Goal: Task Accomplishment & Management: Complete application form

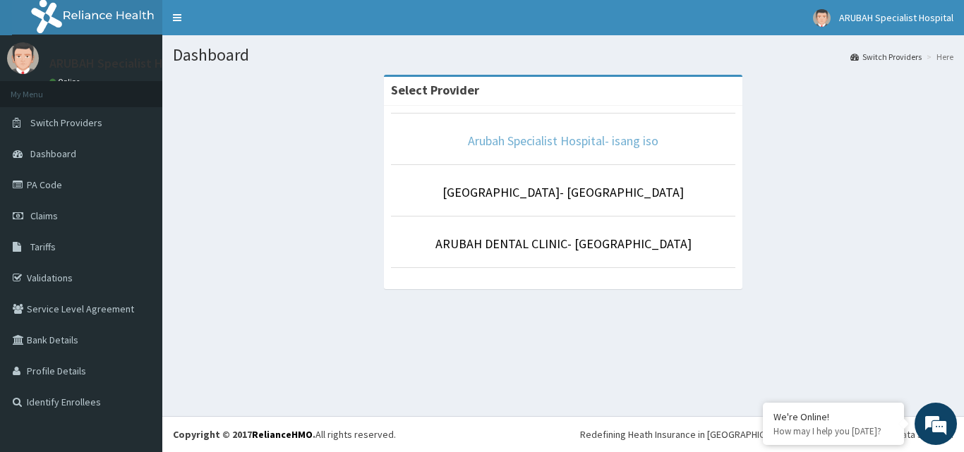
click at [554, 138] on link "Arubah Specialist Hospital- isang iso" at bounding box center [563, 141] width 191 height 16
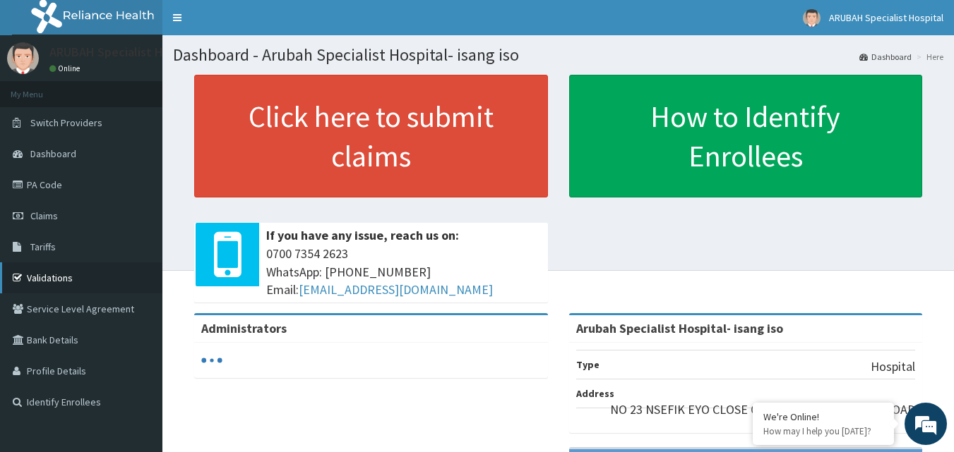
click at [46, 285] on link "Validations" at bounding box center [81, 278] width 162 height 31
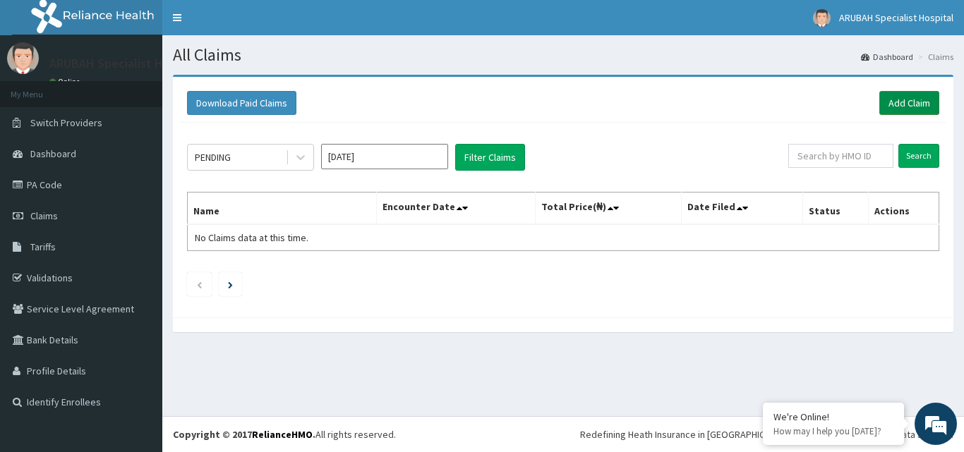
click at [902, 100] on link "Add Claim" at bounding box center [909, 103] width 60 height 24
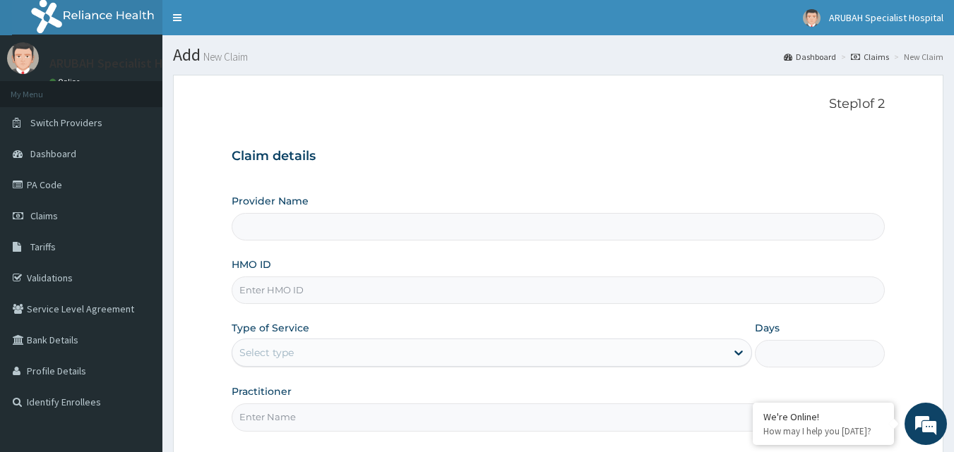
click at [285, 227] on input "Provider Name" at bounding box center [559, 227] width 654 height 28
type input "Arubah Specialist Hospital- isang iso"
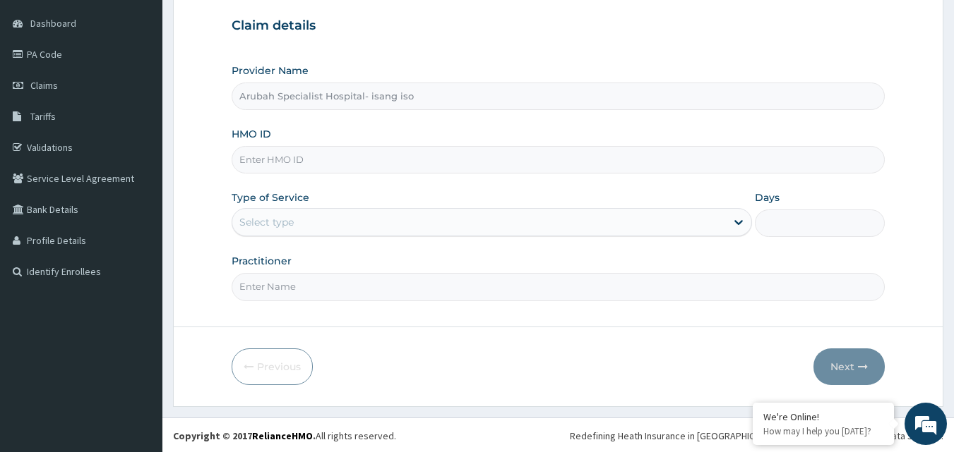
scroll to position [132, 0]
click at [304, 160] on input "HMO ID" at bounding box center [559, 159] width 654 height 28
paste input "NPM/10246/B"
type input "NPM/10246/B"
click at [285, 230] on div "Select type" at bounding box center [478, 221] width 493 height 23
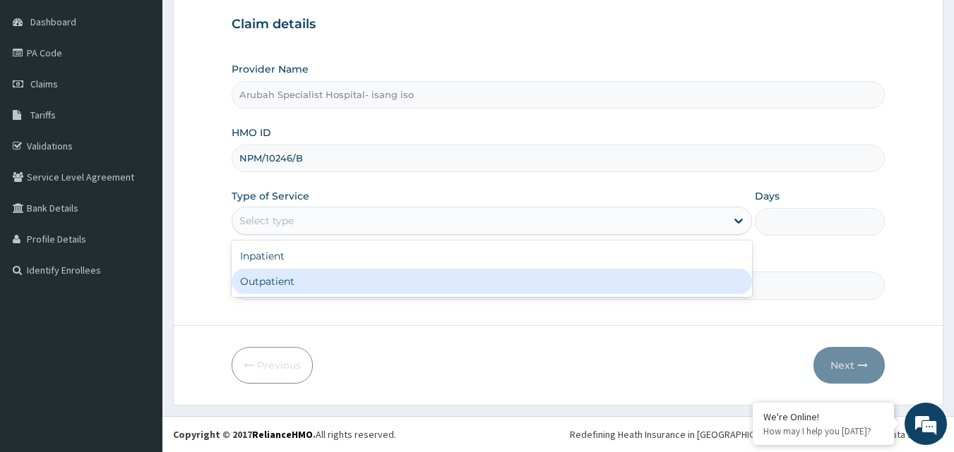
drag, startPoint x: 260, startPoint y: 283, endPoint x: 459, endPoint y: 240, distance: 203.0
click at [264, 280] on div "Outpatient" at bounding box center [492, 281] width 520 height 25
type input "1"
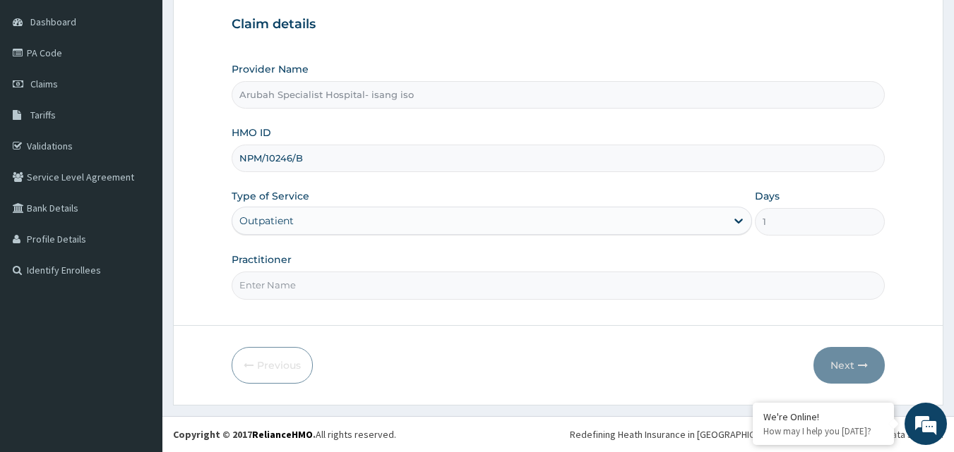
click at [279, 283] on input "Practitioner" at bounding box center [559, 286] width 654 height 28
type input "DR [PERSON_NAME]"
click at [853, 361] on button "Next" at bounding box center [848, 365] width 71 height 37
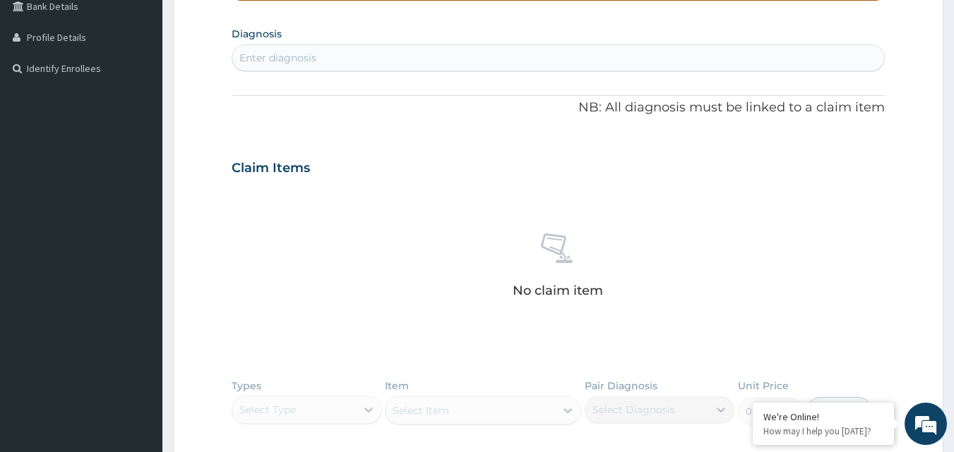
scroll to position [273, 0]
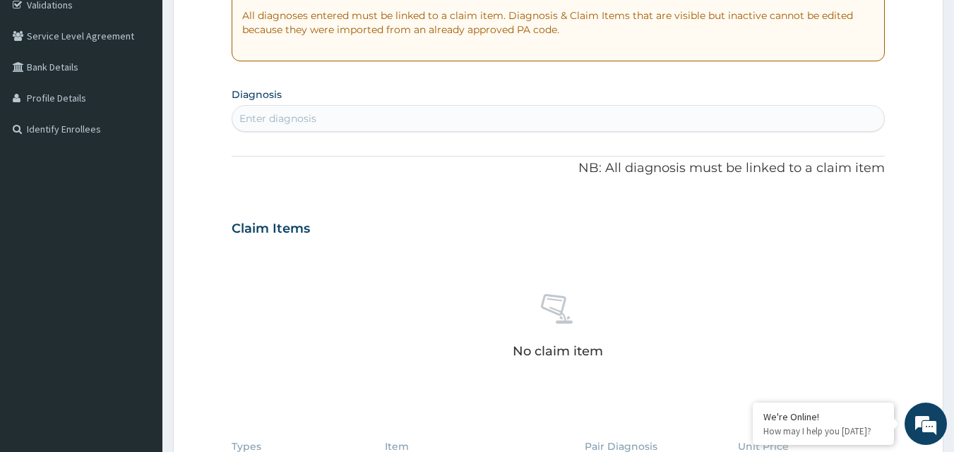
click at [363, 125] on div "Enter diagnosis" at bounding box center [558, 118] width 652 height 23
type input "URINARY TRACT"
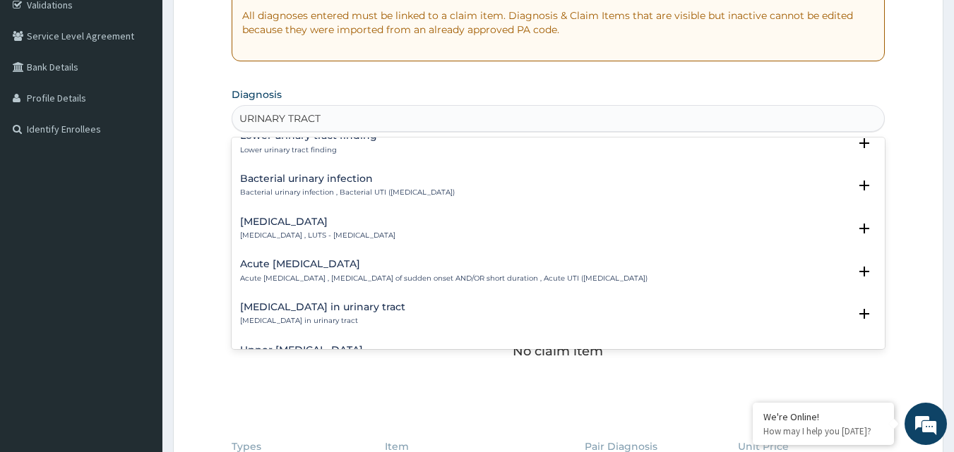
scroll to position [424, 0]
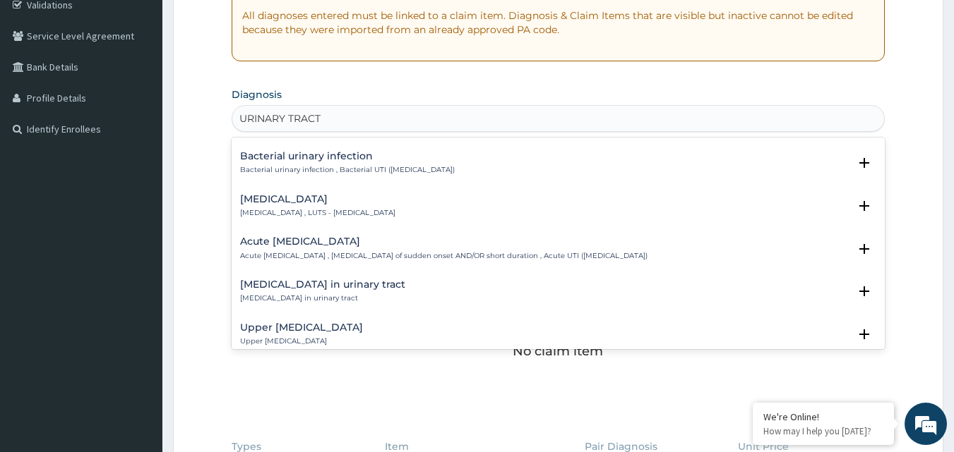
click at [366, 248] on div "Acute [MEDICAL_DATA] Acute [MEDICAL_DATA] , [MEDICAL_DATA] of sudden onset AND/…" at bounding box center [443, 248] width 407 height 25
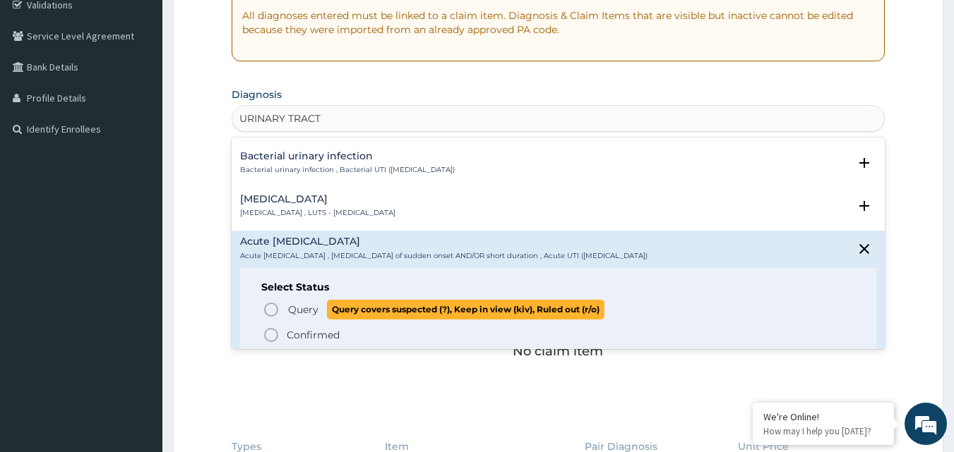
click at [273, 307] on icon "status option query" at bounding box center [271, 309] width 17 height 17
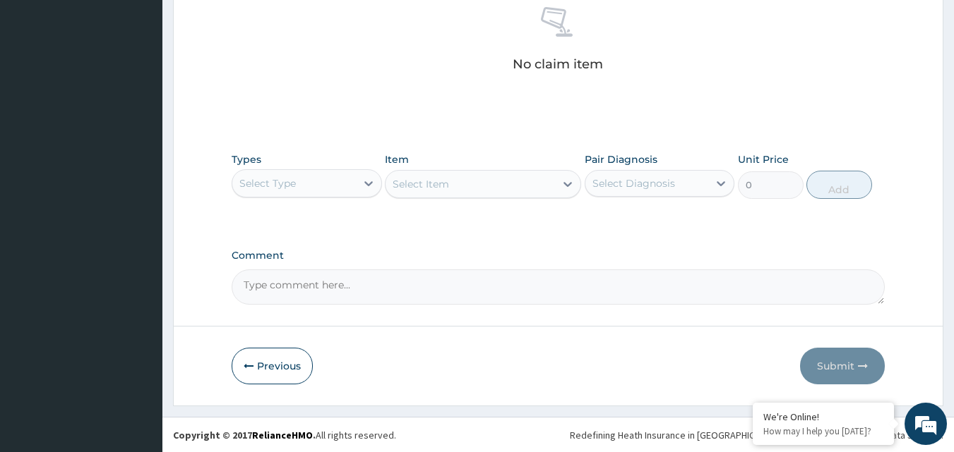
scroll to position [565, 0]
click at [301, 177] on div "Select Type" at bounding box center [294, 183] width 124 height 23
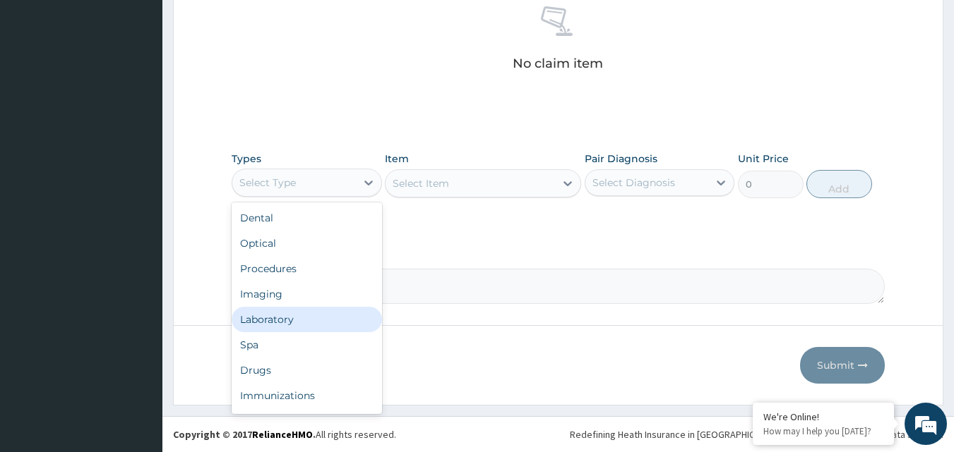
drag, startPoint x: 281, startPoint y: 323, endPoint x: 402, endPoint y: 188, distance: 181.4
click at [282, 321] on div "Laboratory" at bounding box center [307, 319] width 150 height 25
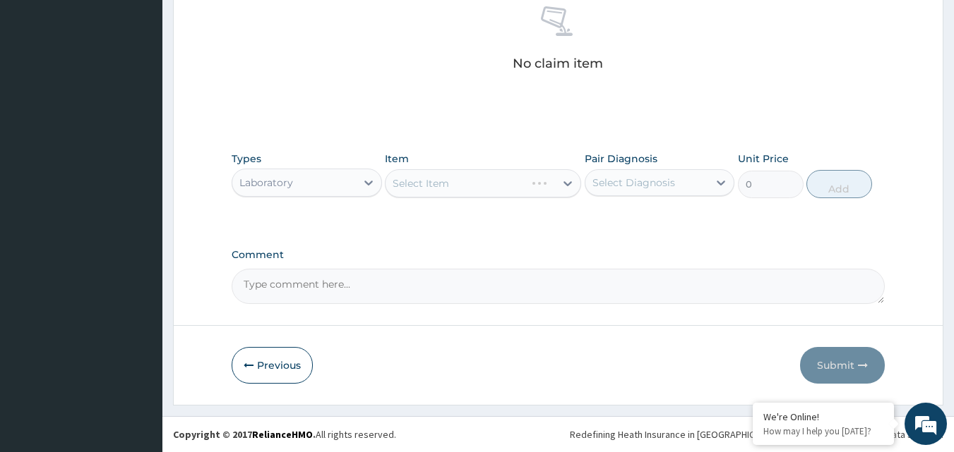
click at [413, 186] on div "Select Item" at bounding box center [483, 183] width 196 height 28
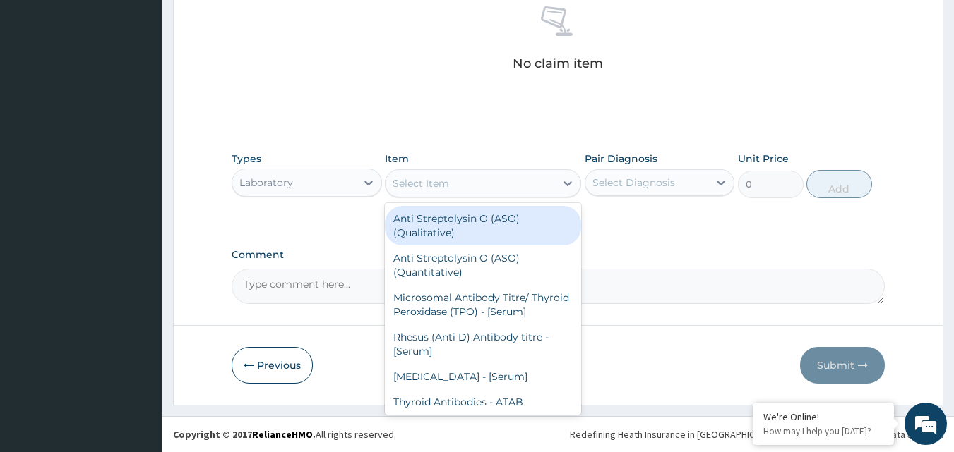
click at [543, 188] on div "Select Item" at bounding box center [469, 183] width 169 height 23
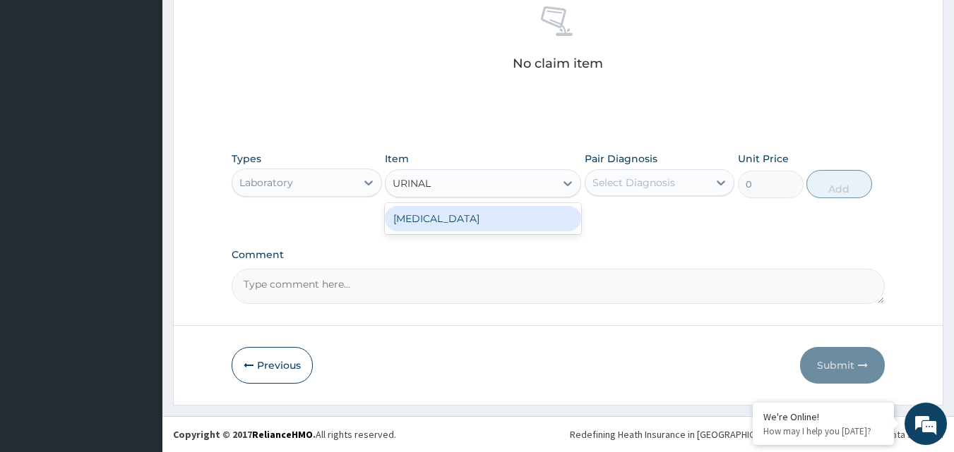
type input "URINALY"
click at [473, 219] on div "[MEDICAL_DATA]" at bounding box center [483, 218] width 196 height 25
type input "1800"
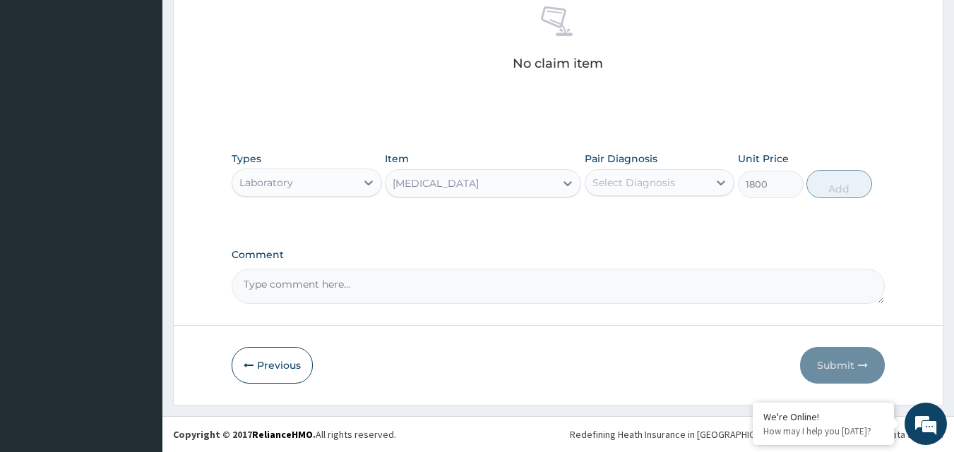
click at [666, 184] on div "Select Diagnosis" at bounding box center [633, 183] width 83 height 14
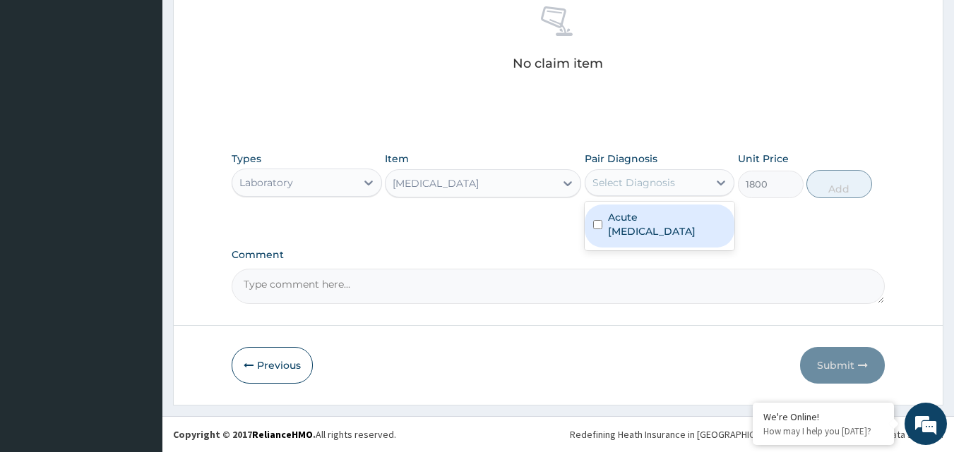
drag, startPoint x: 600, startPoint y: 224, endPoint x: 768, endPoint y: 185, distance: 172.4
click at [601, 224] on input "checkbox" at bounding box center [597, 224] width 9 height 9
checkbox input "true"
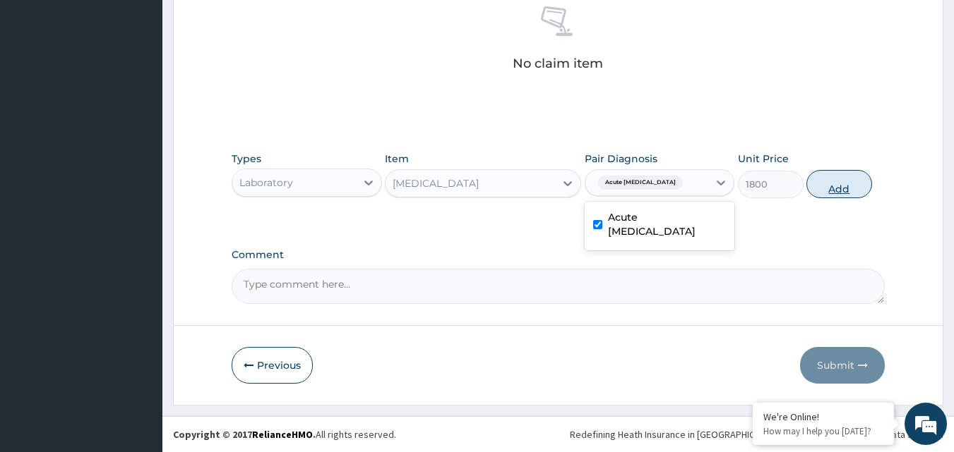
click at [836, 186] on button "Add" at bounding box center [839, 184] width 66 height 28
type input "0"
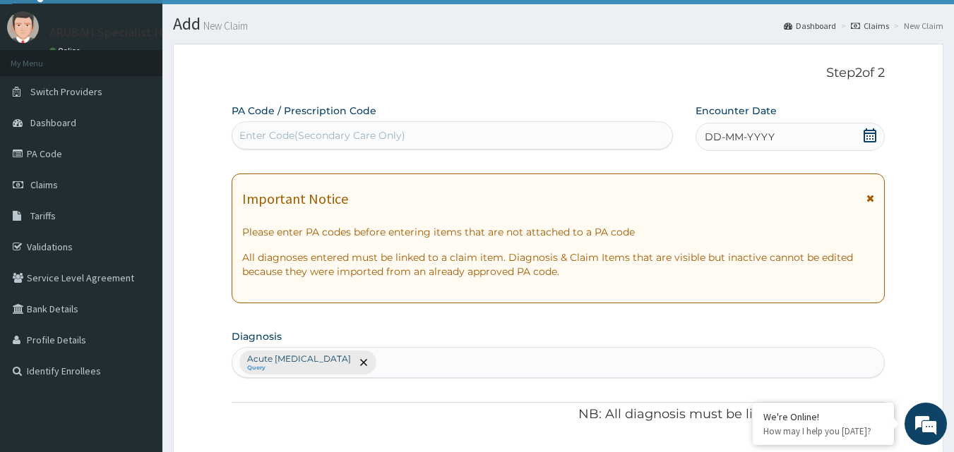
scroll to position [0, 0]
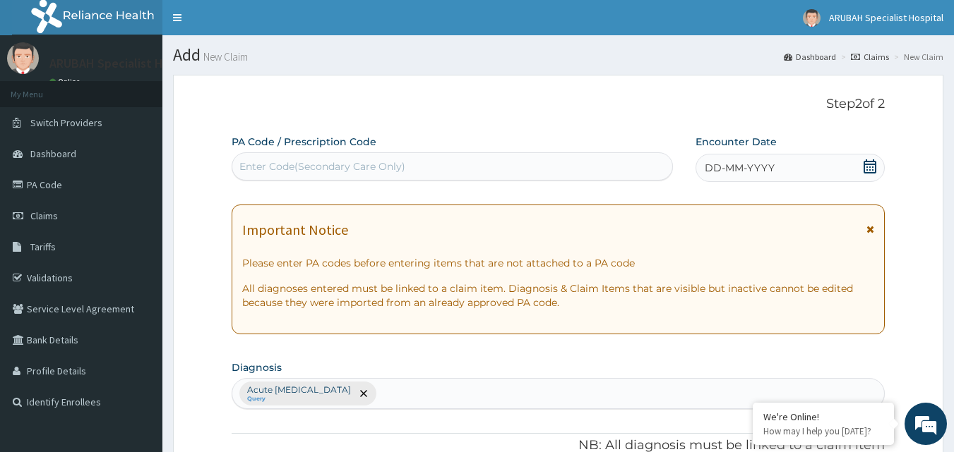
click at [874, 164] on icon at bounding box center [869, 167] width 13 height 14
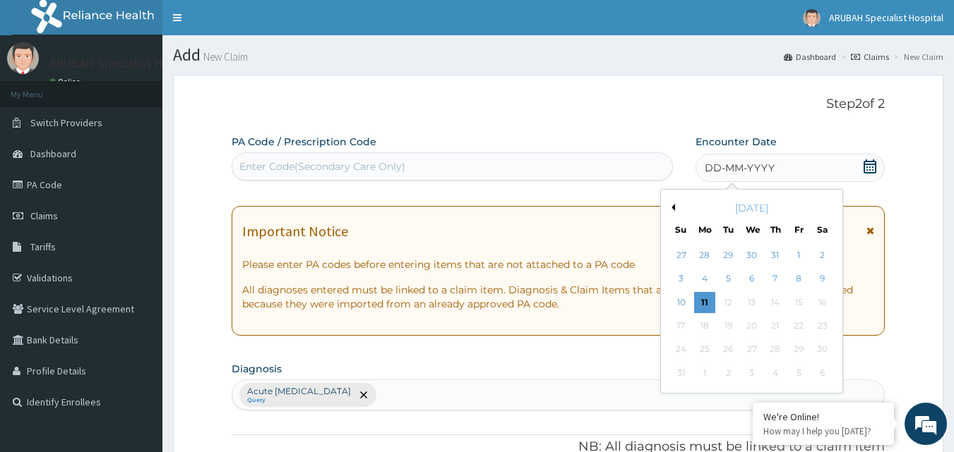
drag, startPoint x: 699, startPoint y: 296, endPoint x: 669, endPoint y: 273, distance: 37.7
click at [699, 297] on div "11" at bounding box center [704, 302] width 21 height 21
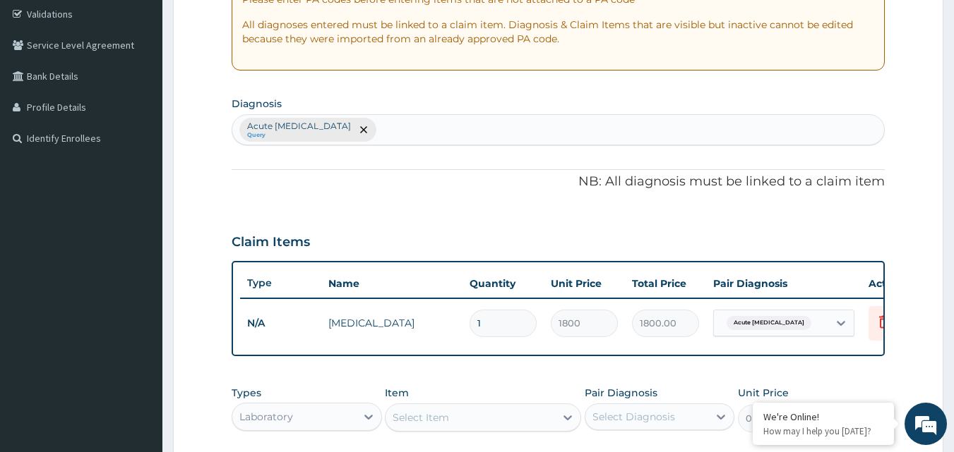
scroll to position [353, 0]
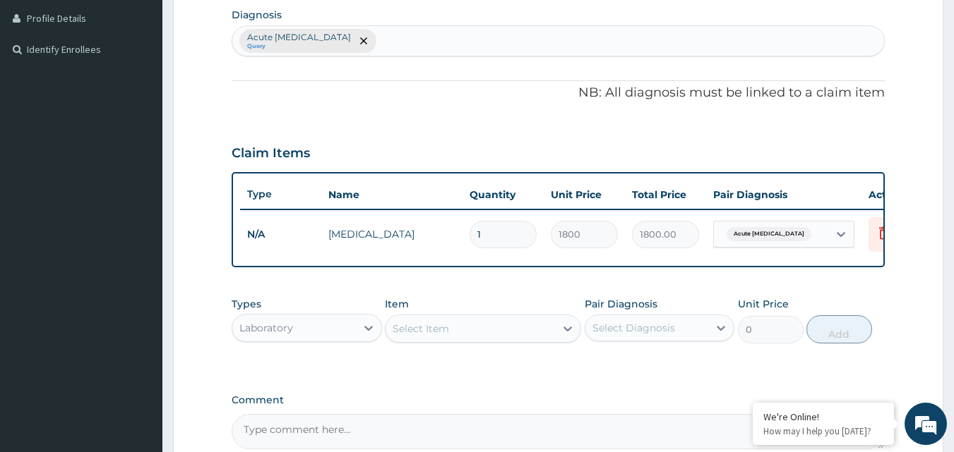
click at [423, 44] on div "Acute [MEDICAL_DATA] Query" at bounding box center [558, 41] width 652 height 30
type input "MALA"
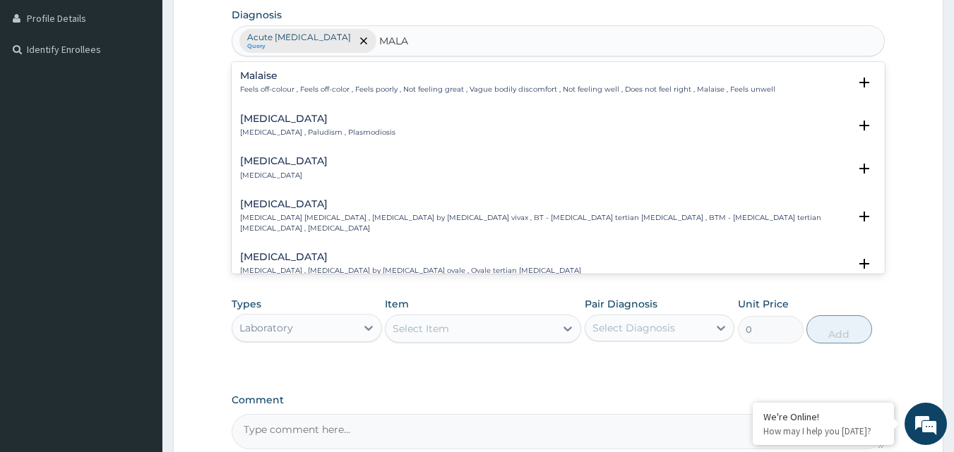
click at [313, 135] on p "[MEDICAL_DATA] , Paludism , Plasmodiosis" at bounding box center [317, 133] width 155 height 10
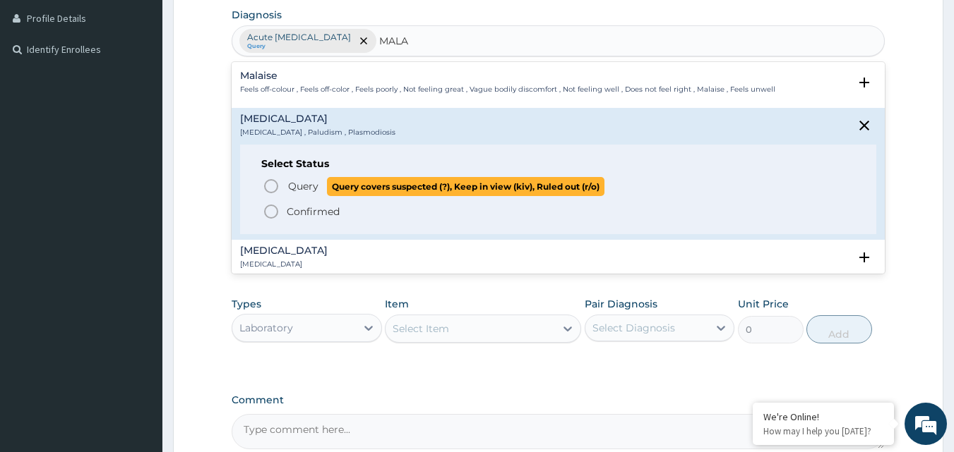
drag, startPoint x: 272, startPoint y: 184, endPoint x: 292, endPoint y: 195, distance: 22.2
click at [275, 184] on icon "status option query" at bounding box center [271, 186] width 17 height 17
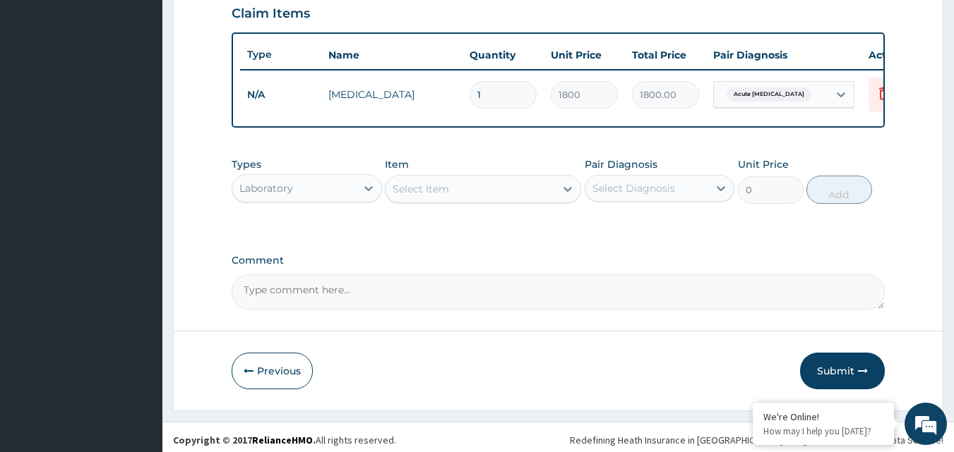
scroll to position [494, 0]
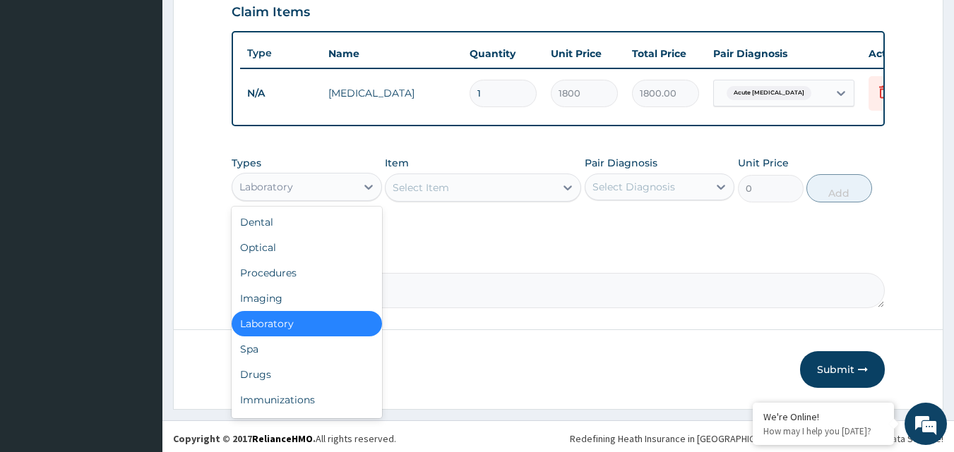
click at [272, 198] on div "Laboratory" at bounding box center [294, 187] width 124 height 23
drag, startPoint x: 270, startPoint y: 337, endPoint x: 410, endPoint y: 229, distance: 176.2
click at [272, 335] on div "Laboratory" at bounding box center [307, 323] width 150 height 25
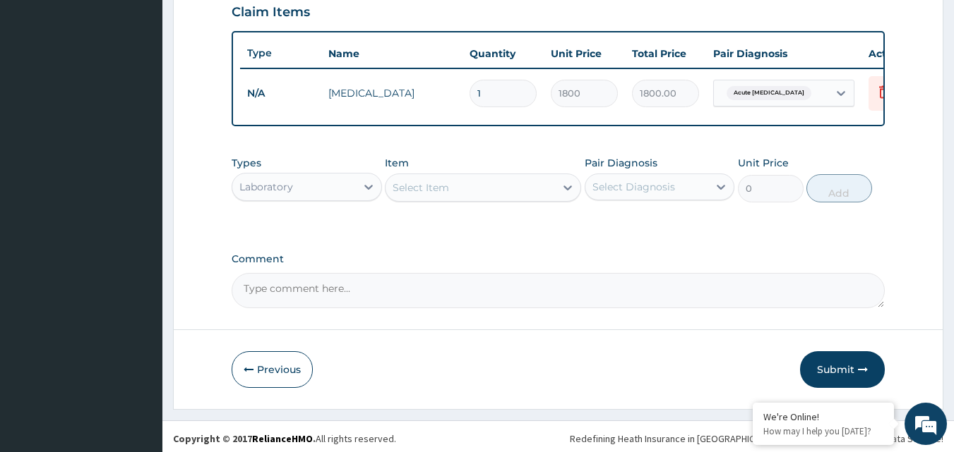
click at [467, 197] on div "Select Item" at bounding box center [469, 187] width 169 height 23
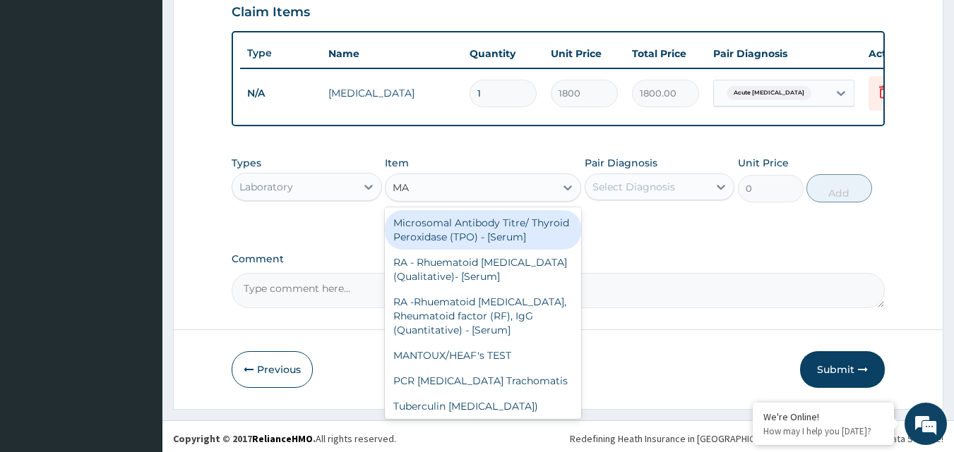
type input "MAL"
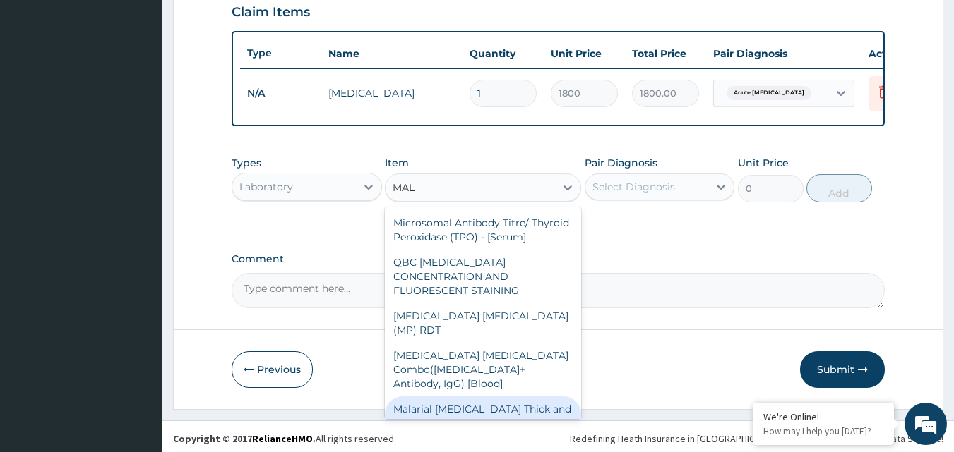
scroll to position [96, 0]
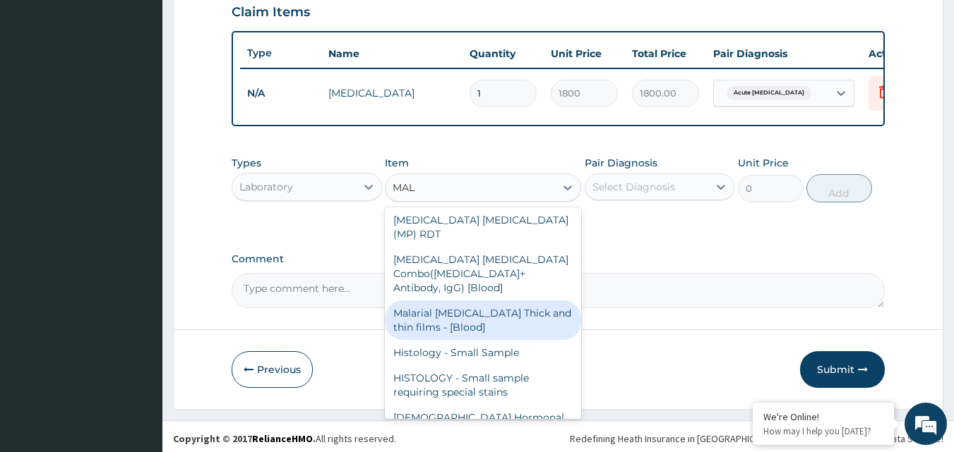
click at [484, 301] on div "Malarial [MEDICAL_DATA] Thick and thin films - [Blood]" at bounding box center [483, 321] width 196 height 40
type input "1800"
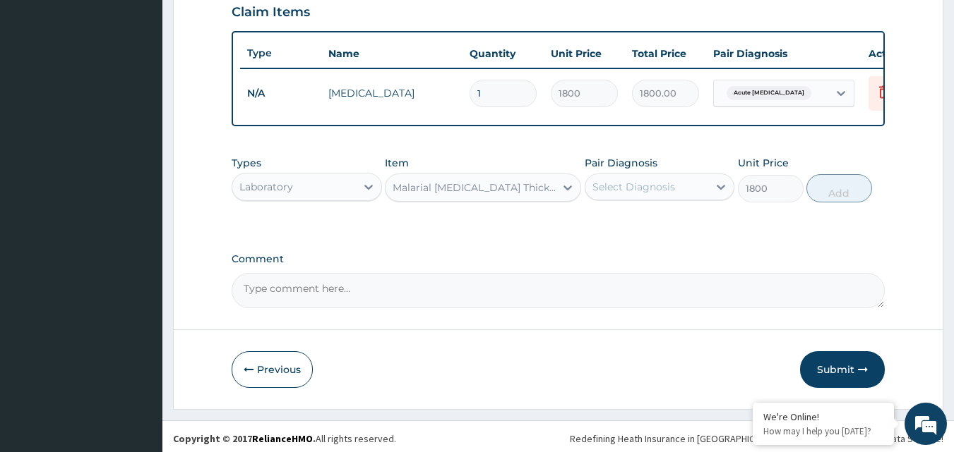
drag, startPoint x: 671, startPoint y: 160, endPoint x: 662, endPoint y: 202, distance: 42.6
click at [664, 189] on div "Types Laboratory Item option Malarial [MEDICAL_DATA] Thick and thin films - [Bl…" at bounding box center [559, 179] width 654 height 61
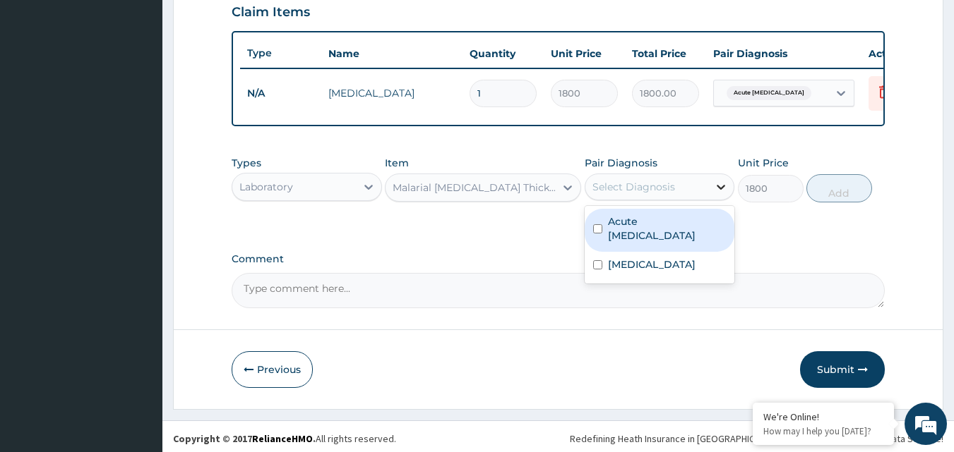
click at [710, 193] on div at bounding box center [720, 186] width 25 height 25
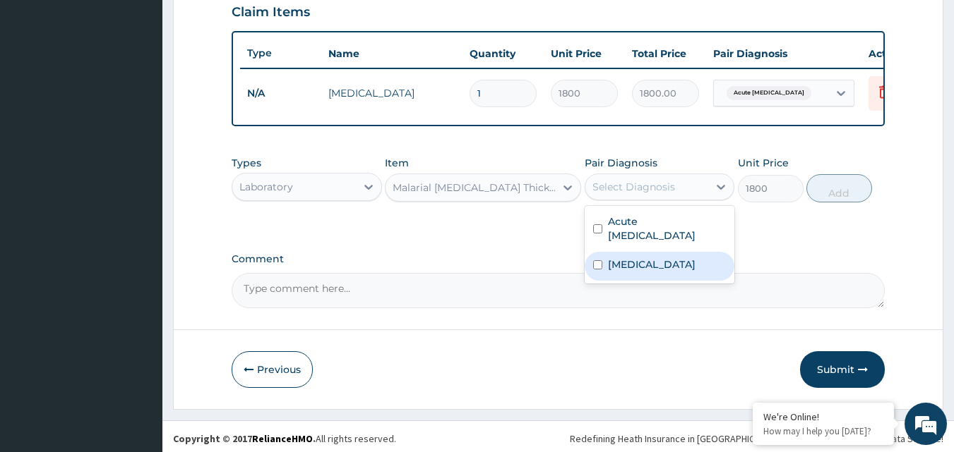
click at [596, 270] on input "checkbox" at bounding box center [597, 264] width 9 height 9
checkbox input "true"
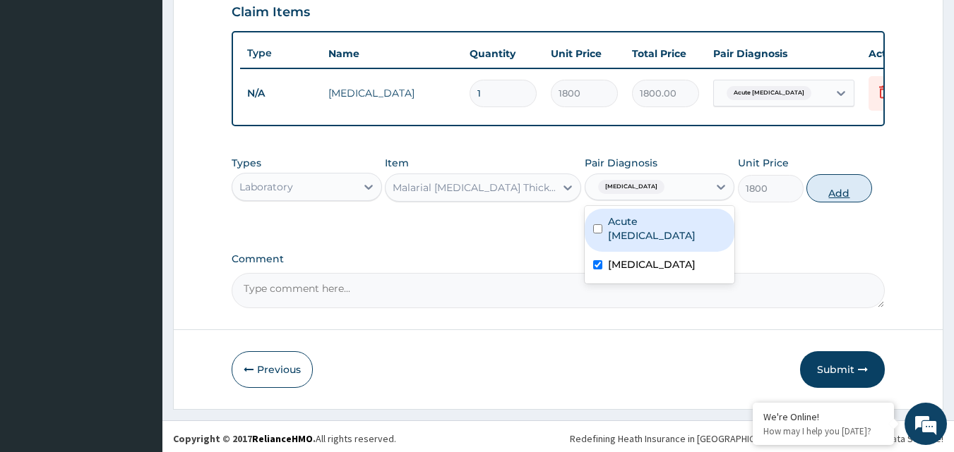
click at [841, 195] on button "Add" at bounding box center [839, 188] width 66 height 28
type input "0"
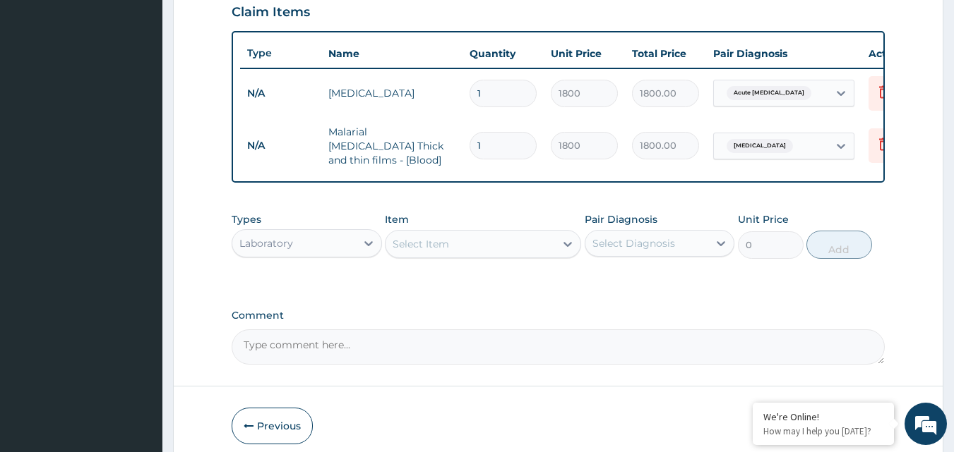
click at [304, 241] on div "Laboratory" at bounding box center [294, 243] width 124 height 23
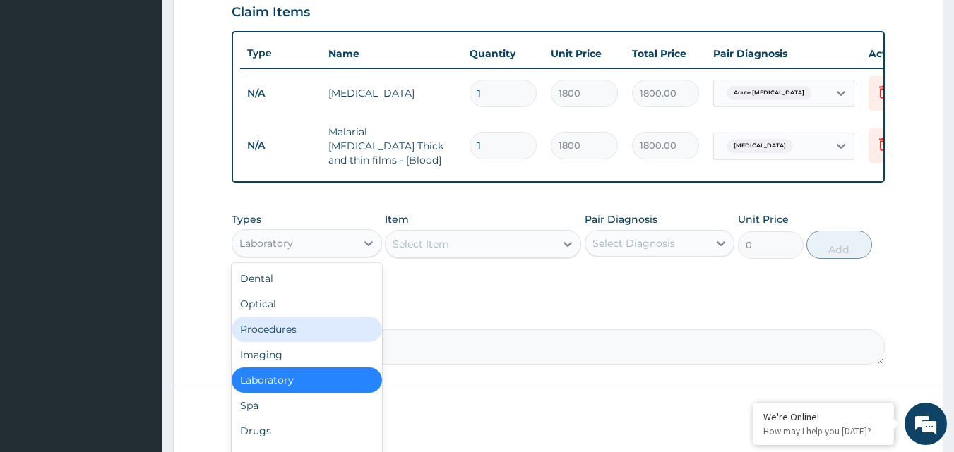
click at [287, 332] on div "Procedures" at bounding box center [307, 329] width 150 height 25
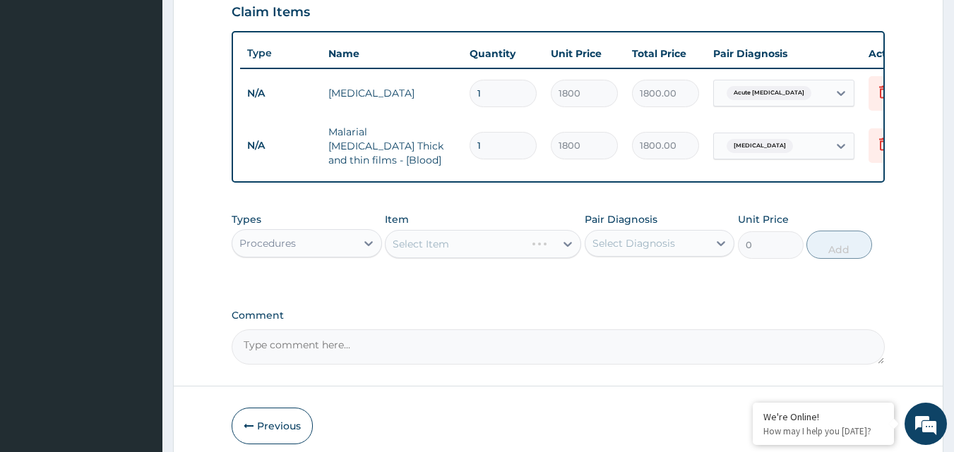
click at [465, 250] on div "Select Item" at bounding box center [483, 244] width 196 height 28
click at [559, 252] on div at bounding box center [567, 244] width 25 height 25
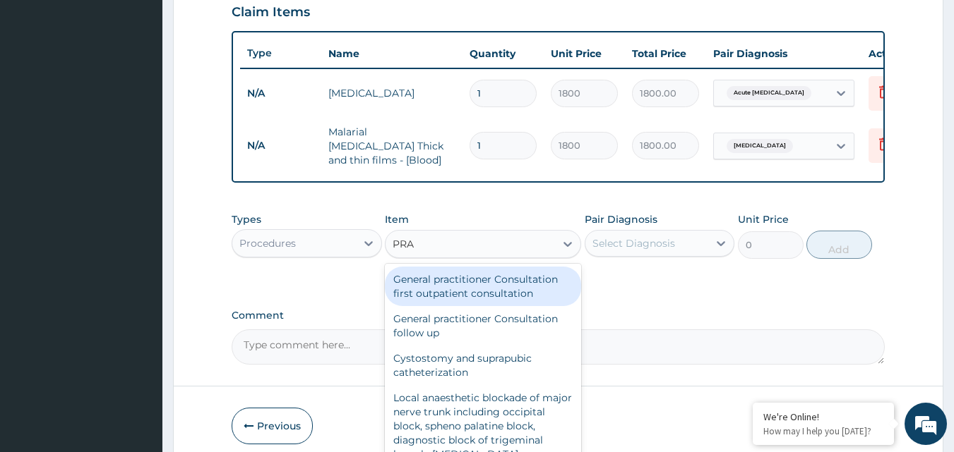
type input "PRAC"
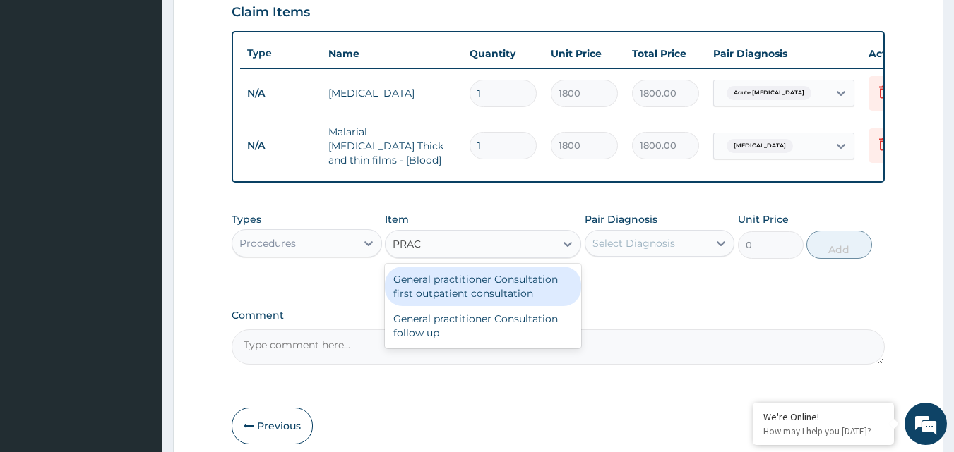
click at [481, 289] on div "General practitioner Consultation first outpatient consultation" at bounding box center [483, 287] width 196 height 40
type input "3960"
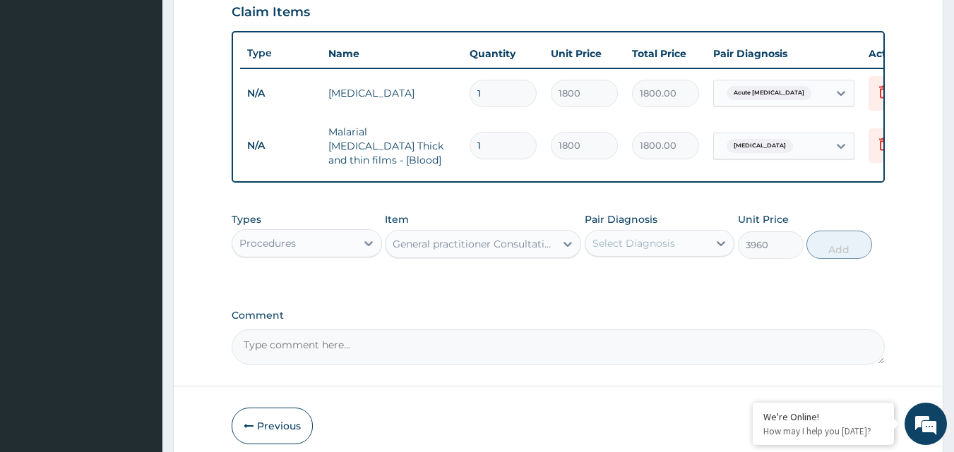
drag, startPoint x: 641, startPoint y: 245, endPoint x: 644, endPoint y: 256, distance: 11.2
click at [642, 245] on div "Select Diagnosis" at bounding box center [633, 243] width 83 height 14
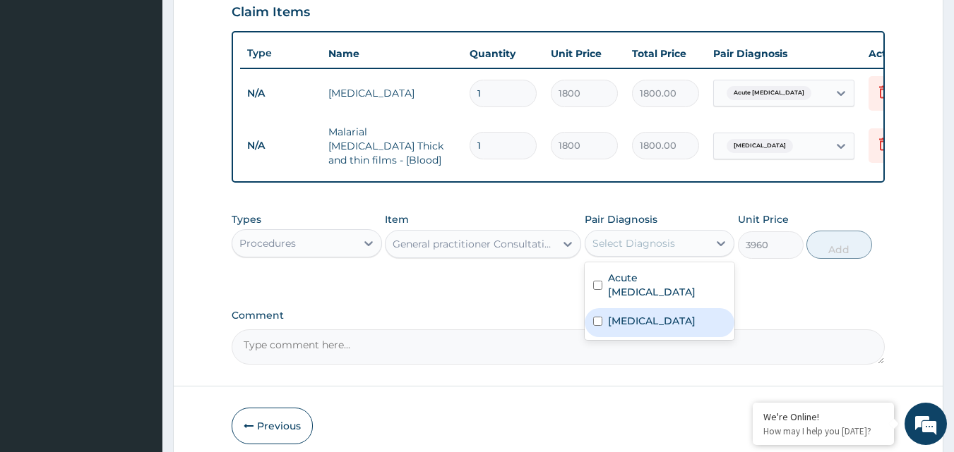
click at [604, 323] on div "[MEDICAL_DATA]" at bounding box center [659, 322] width 150 height 29
checkbox input "true"
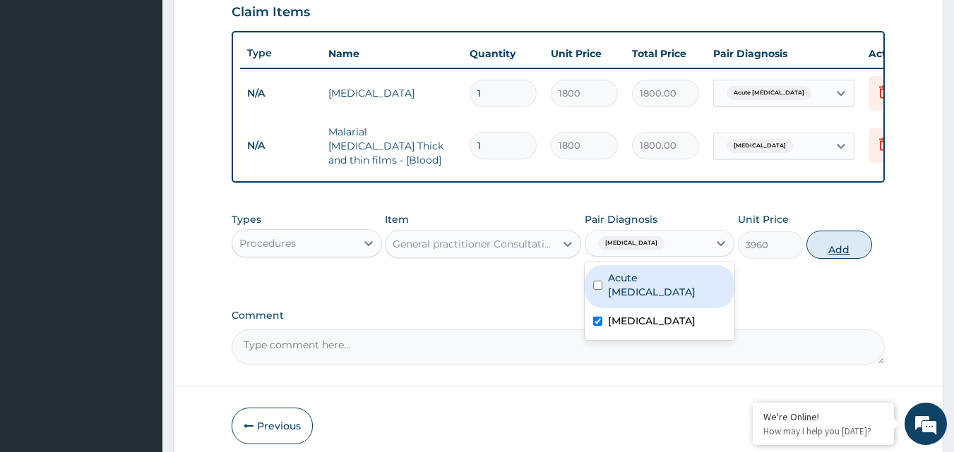
click at [849, 251] on button "Add" at bounding box center [839, 245] width 66 height 28
type input "0"
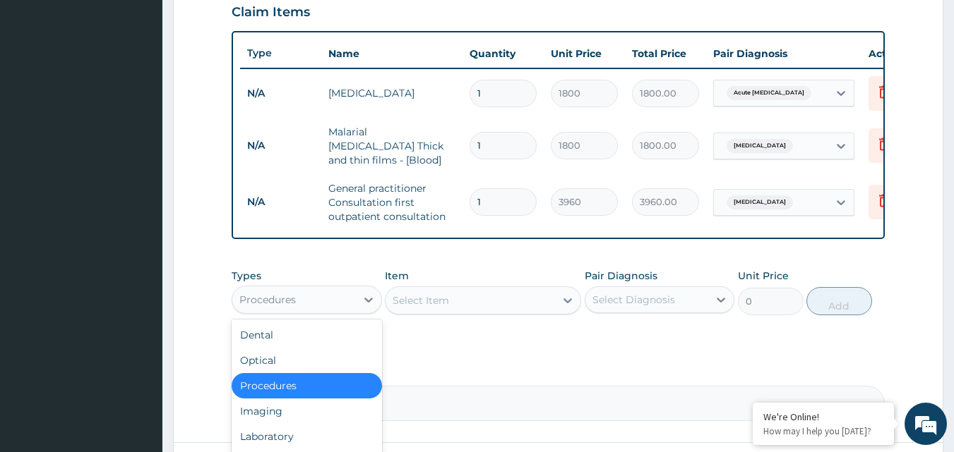
drag, startPoint x: 299, startPoint y: 299, endPoint x: 306, endPoint y: 316, distance: 18.8
click at [301, 299] on div "Procedures" at bounding box center [294, 300] width 124 height 23
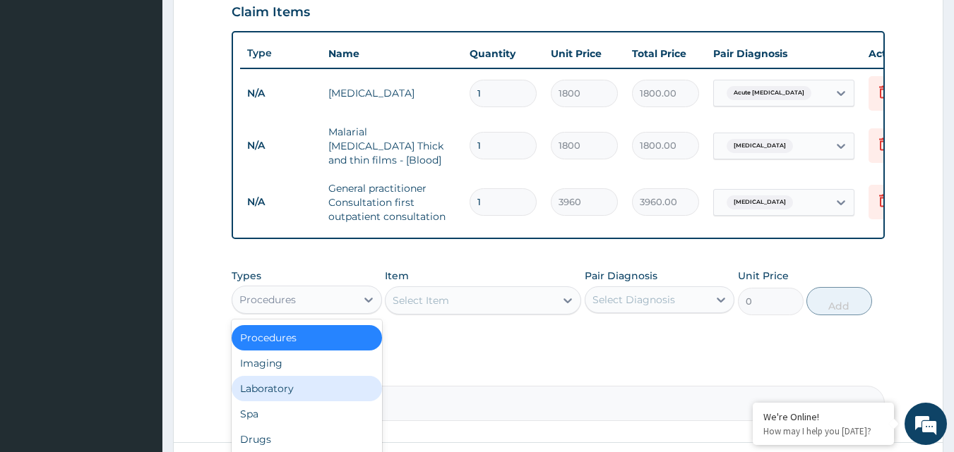
click at [287, 393] on div "Laboratory" at bounding box center [307, 388] width 150 height 25
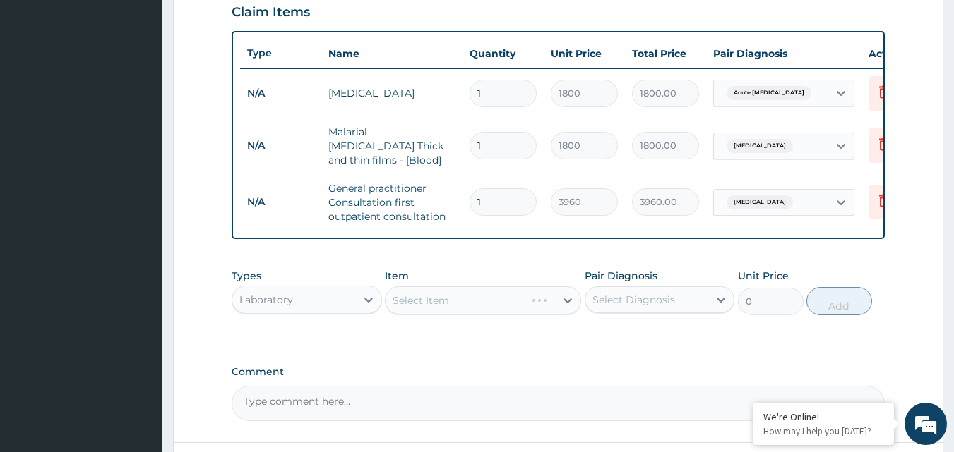
click at [500, 308] on div "Select Item" at bounding box center [483, 301] width 196 height 28
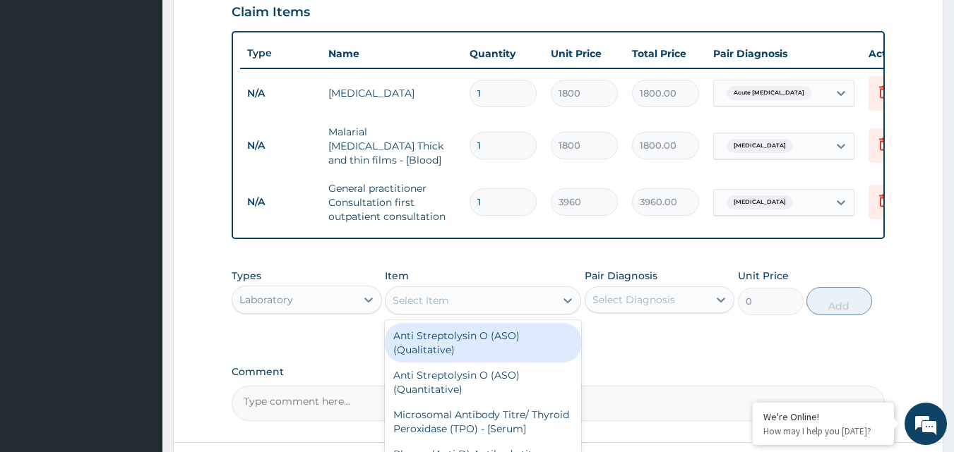
click at [473, 309] on div "Select Item" at bounding box center [469, 300] width 169 height 23
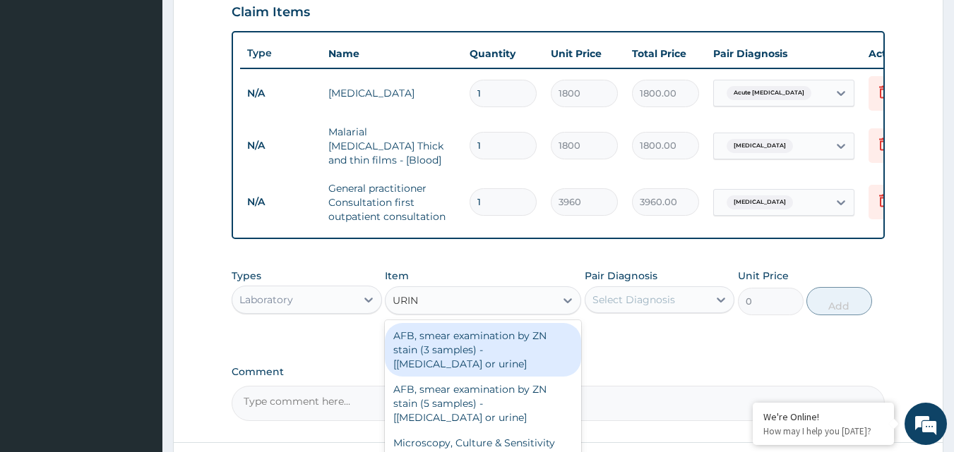
type input "URINE"
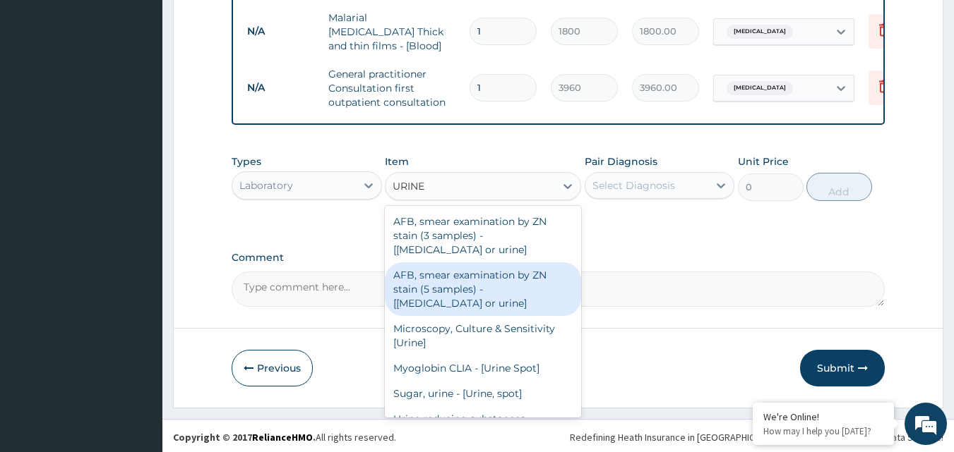
scroll to position [614, 0]
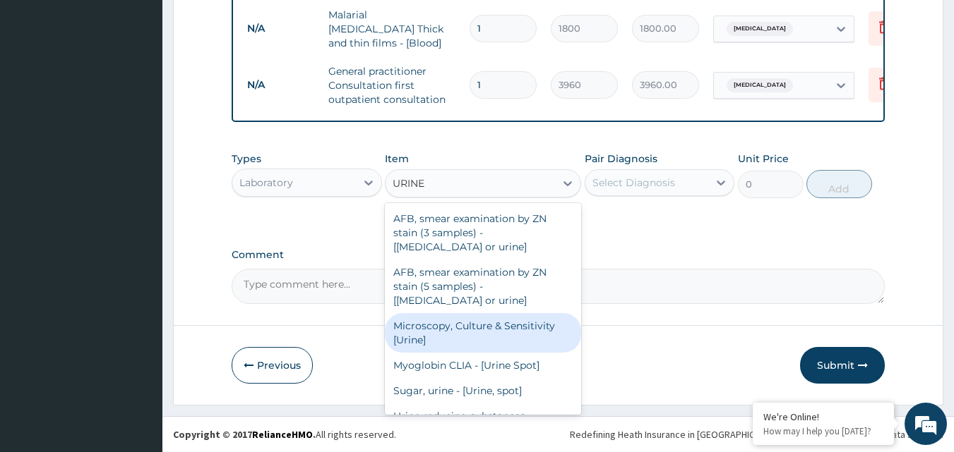
click at [454, 328] on div "Microscopy, Culture & Sensitivity [Urine]" at bounding box center [483, 333] width 196 height 40
type input "5400"
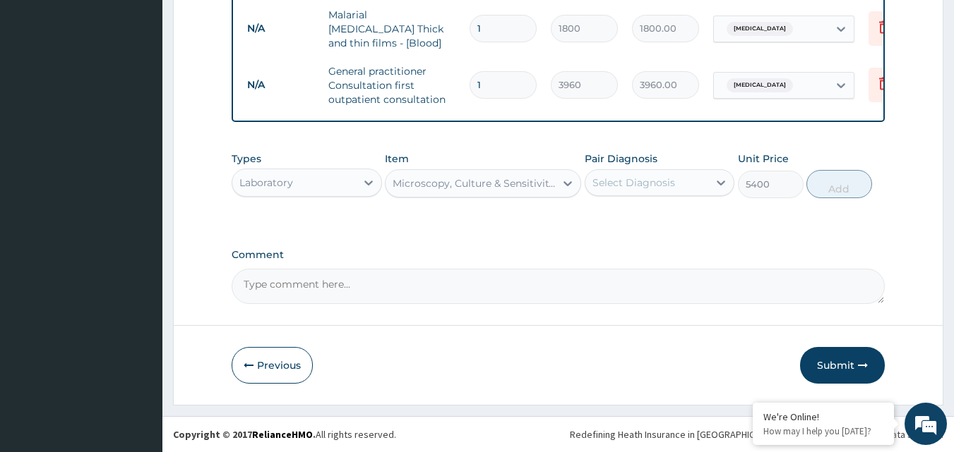
click at [438, 184] on div "Microscopy, Culture & Sensitivity [Urine]" at bounding box center [474, 183] width 164 height 14
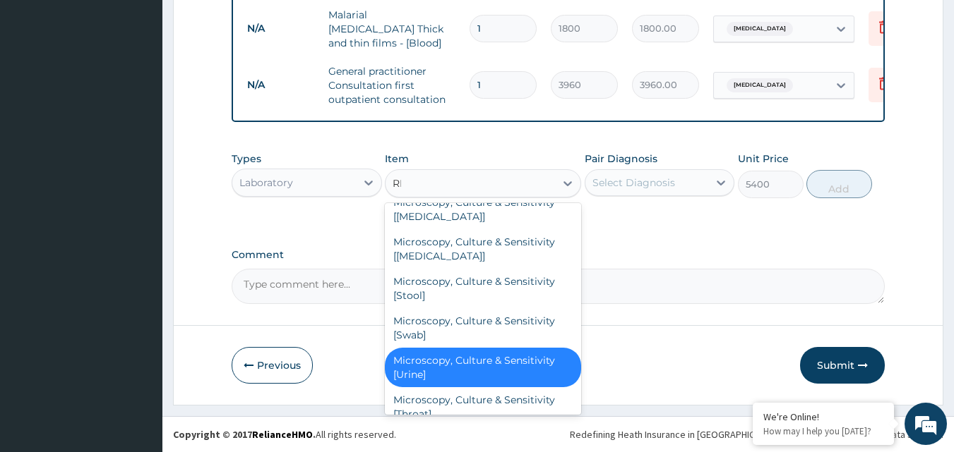
scroll to position [0, 0]
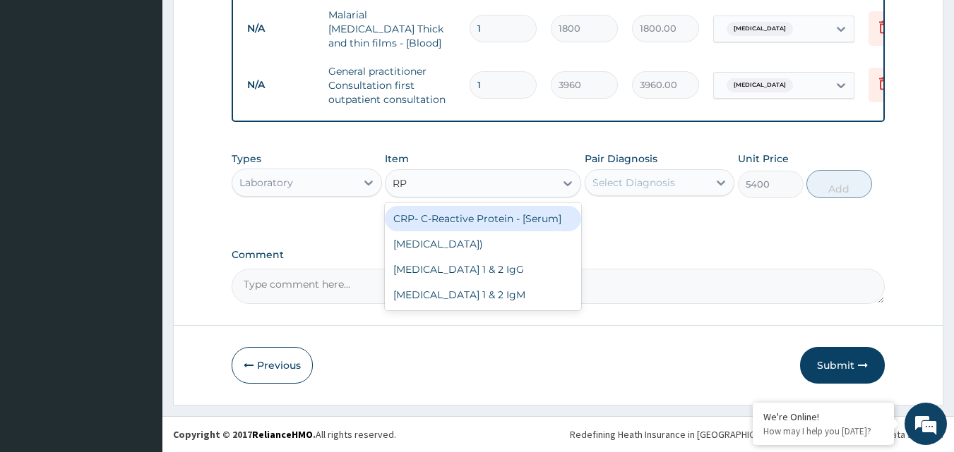
type input "R"
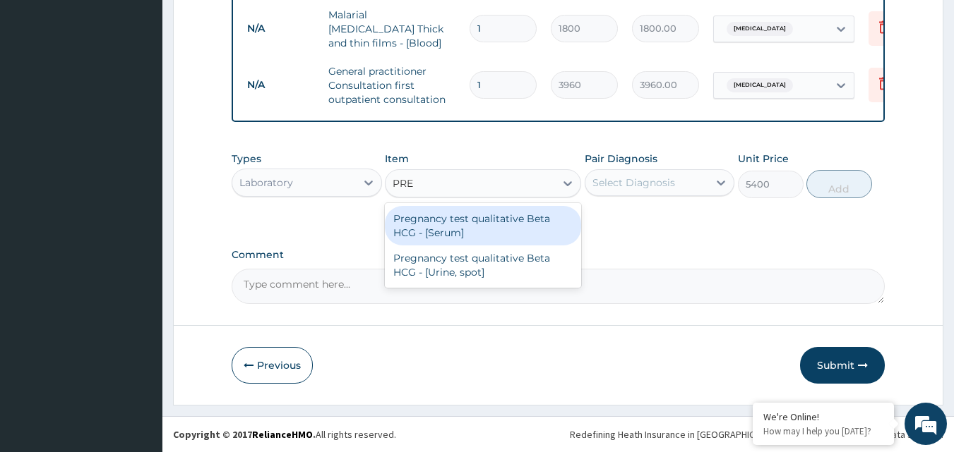
type input "PREG"
click at [438, 222] on div "Pregnancy test qualitative Beta HCG - [Serum]" at bounding box center [483, 226] width 196 height 40
type input "1440"
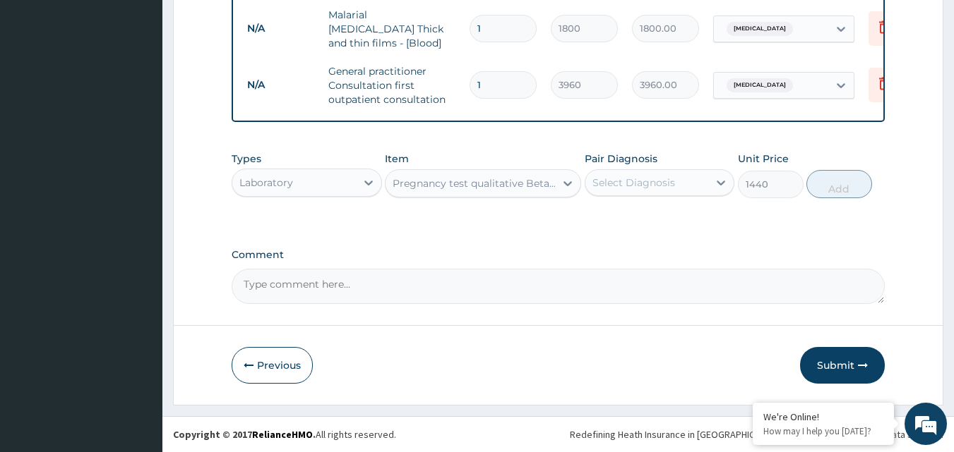
click at [455, 186] on div "Pregnancy test qualitative Beta HCG - [Serum]" at bounding box center [474, 183] width 164 height 14
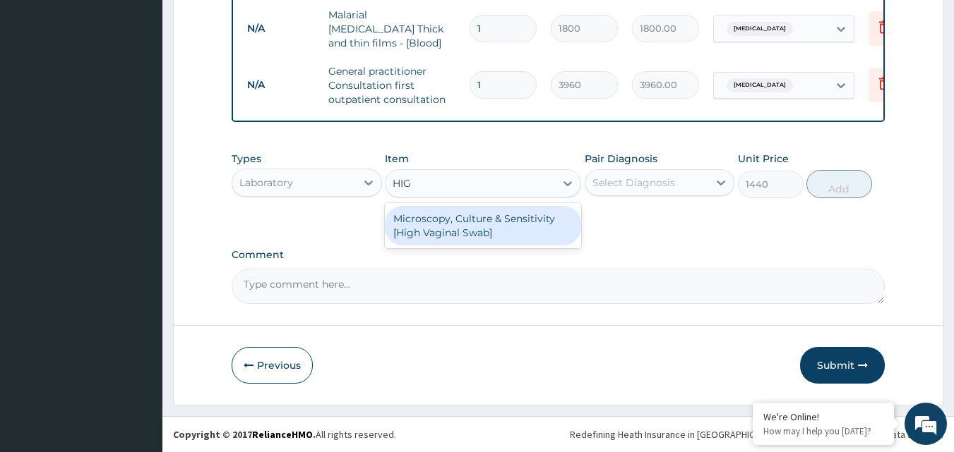
type input "HIGH"
click at [460, 238] on div "Microscopy, Culture & Sensitivity [High Vaginal Swab]" at bounding box center [483, 226] width 196 height 40
type input "5400"
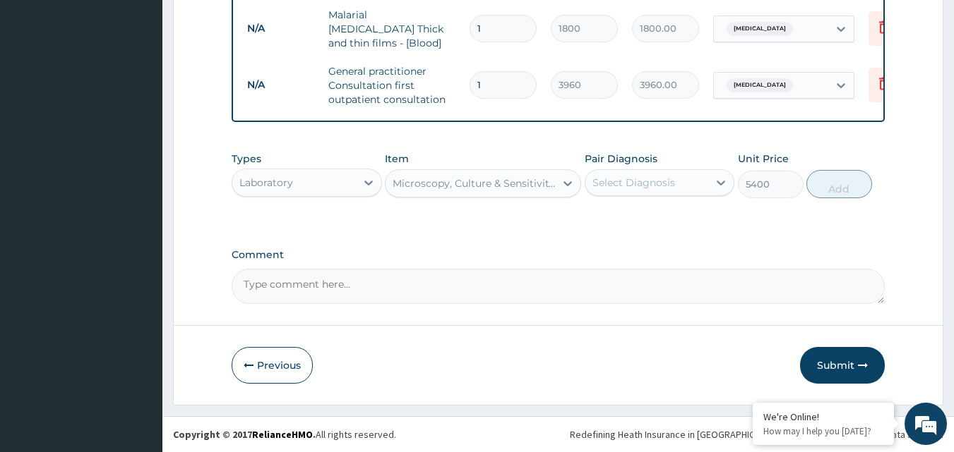
drag, startPoint x: 646, startPoint y: 258, endPoint x: 494, endPoint y: 220, distance: 156.6
click at [643, 258] on label "Comment" at bounding box center [559, 255] width 654 height 12
click at [643, 269] on textarea "Comment" at bounding box center [559, 286] width 654 height 35
click at [343, 184] on div "Laboratory" at bounding box center [294, 183] width 124 height 23
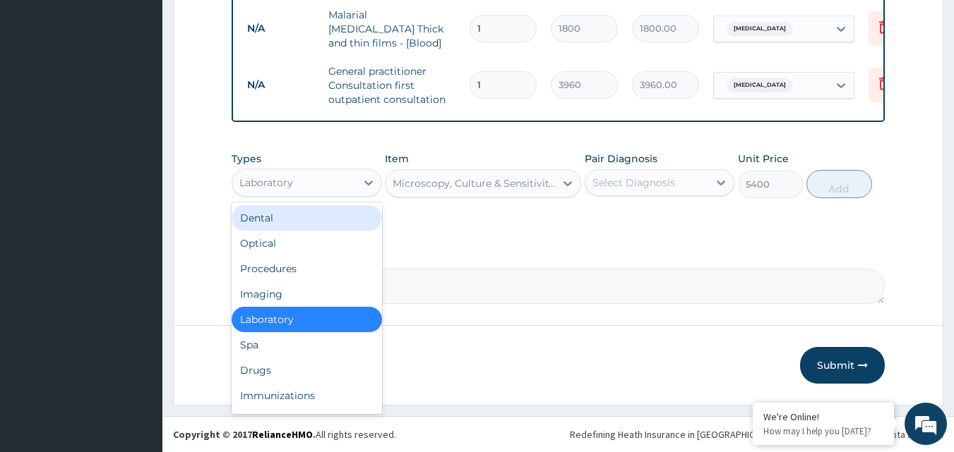
click at [515, 255] on label "Comment" at bounding box center [559, 255] width 654 height 12
click at [515, 269] on textarea "Comment" at bounding box center [559, 286] width 654 height 35
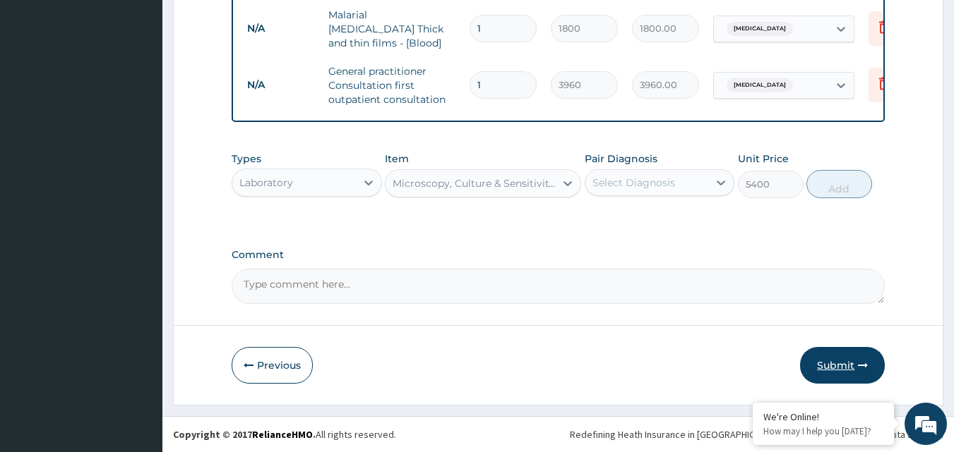
click at [838, 366] on button "Submit" at bounding box center [842, 365] width 85 height 37
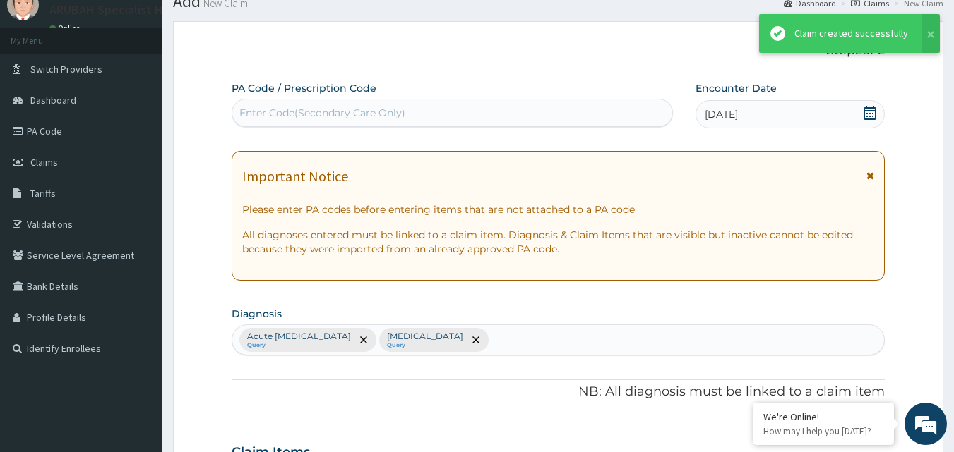
scroll to position [614, 0]
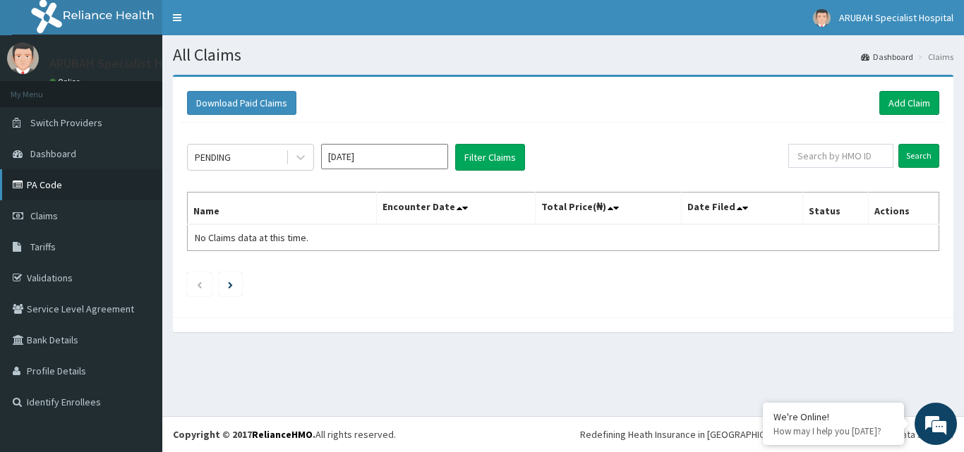
click at [66, 184] on link "PA Code" at bounding box center [81, 184] width 162 height 31
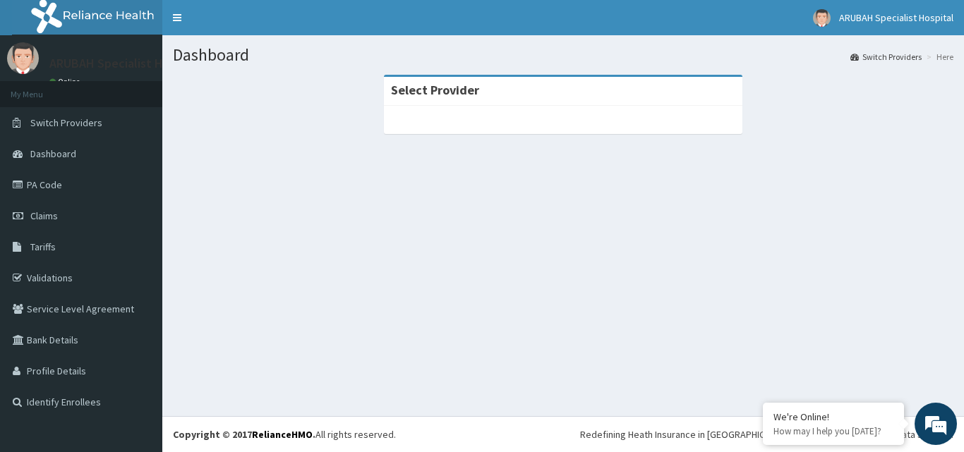
click at [76, 191] on link "PA Code" at bounding box center [81, 184] width 162 height 31
